Goal: Information Seeking & Learning: Learn about a topic

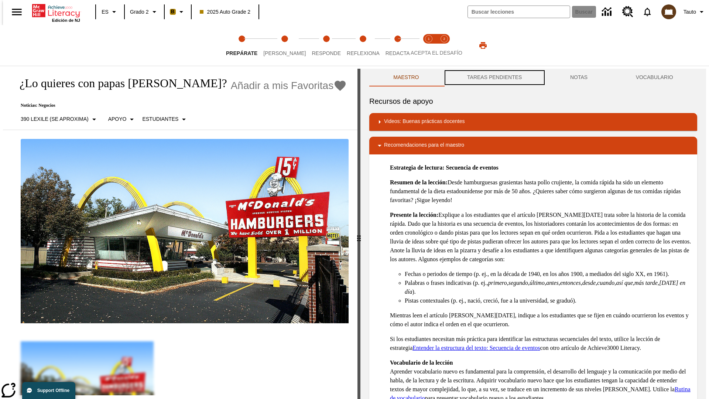
click at [494, 78] on button "TAREAS PENDIENTES" at bounding box center [494, 78] width 103 height 18
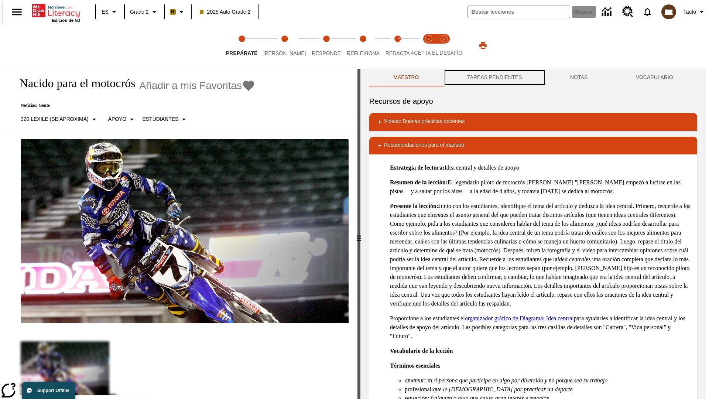
click at [494, 78] on button "TAREAS PENDIENTES" at bounding box center [494, 78] width 103 height 18
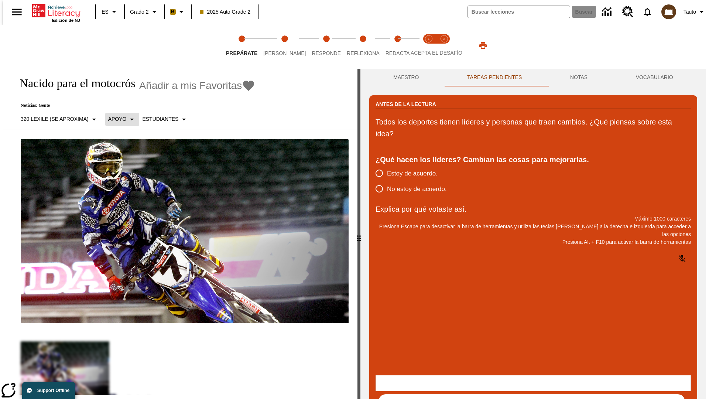
click at [118, 119] on p "Apoyo" at bounding box center [117, 119] width 18 height 8
click at [130, 162] on p "Apoyo" at bounding box center [130, 162] width 44 height 8
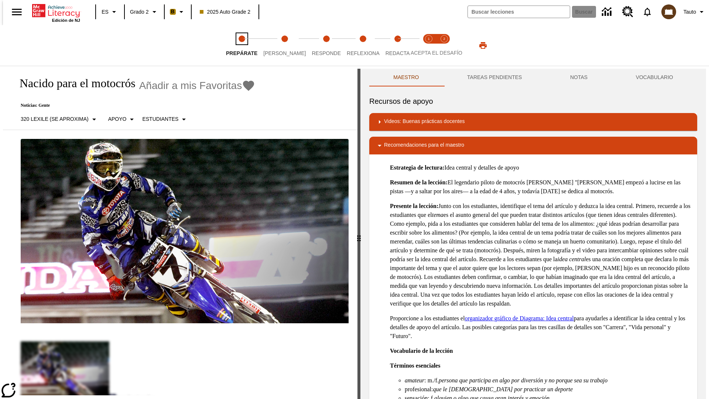
click at [241, 45] on span "Prepárate" at bounding box center [241, 50] width 31 height 13
click at [494, 78] on button "TAREAS PENDIENTES" at bounding box center [494, 78] width 103 height 18
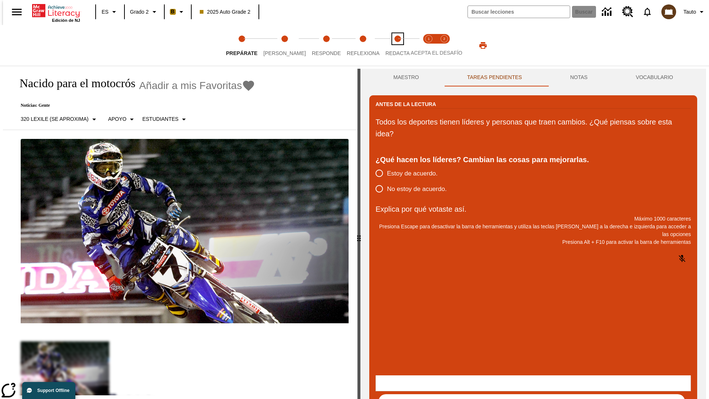
click at [390, 45] on span "Redacta" at bounding box center [397, 50] width 24 height 13
